Goal: Task Accomplishment & Management: Manage account settings

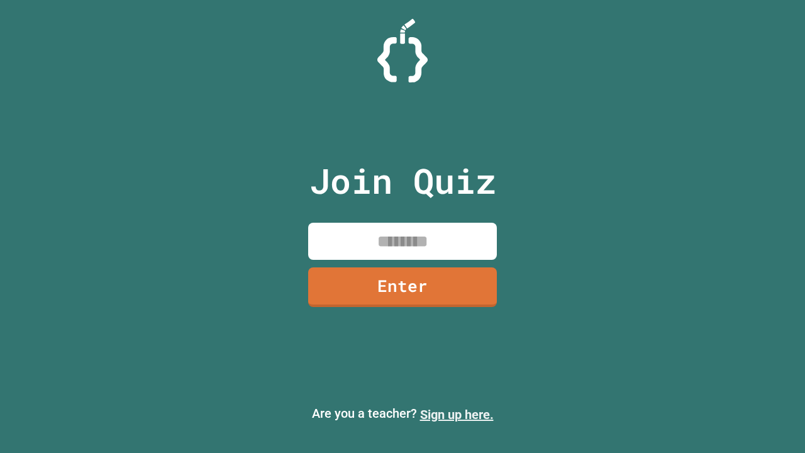
click at [457, 414] on link "Sign up here." at bounding box center [457, 414] width 74 height 15
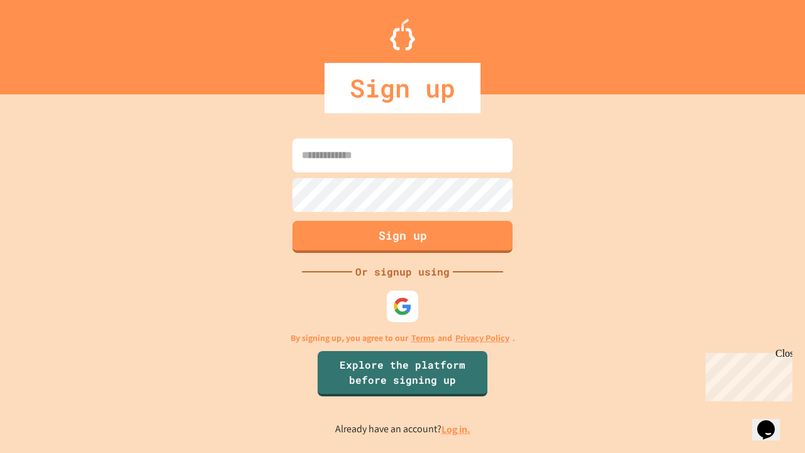
click at [457, 429] on link "Log in." at bounding box center [456, 429] width 29 height 13
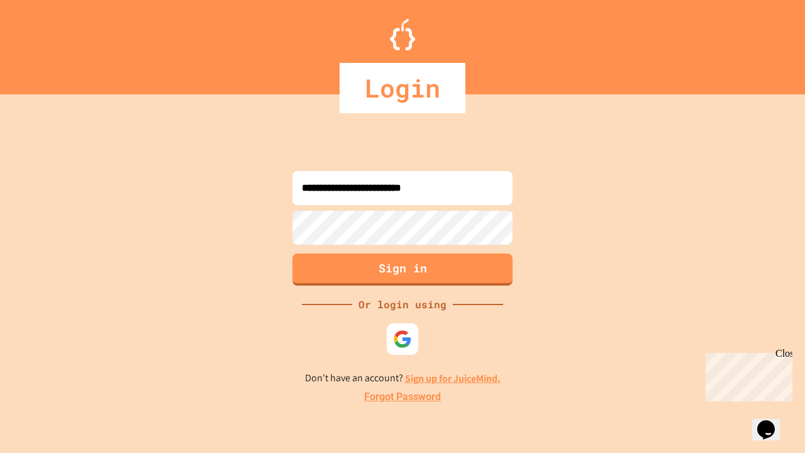
type input "**********"
